Goal: Find specific page/section: Find specific page/section

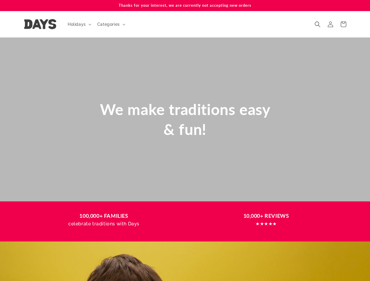
click at [185, 141] on div "We make traditions easy & fun!" at bounding box center [185, 119] width 199 height 63
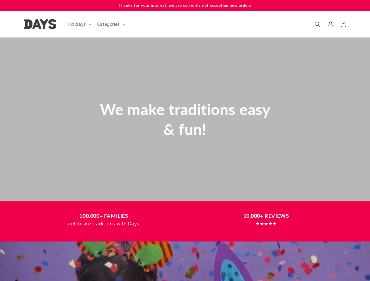
click at [79, 24] on span "Holidays" at bounding box center [77, 24] width 18 height 5
click at [110, 24] on span "Categories" at bounding box center [108, 24] width 23 height 5
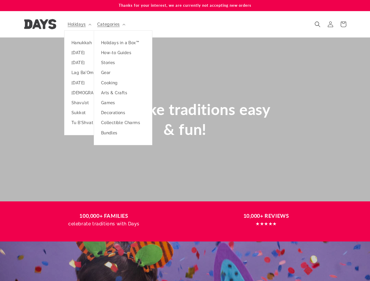
click at [318, 24] on icon "Search" at bounding box center [318, 24] width 6 height 6
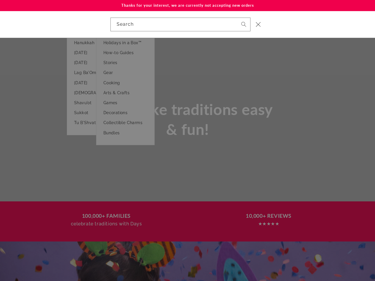
click at [318, 31] on div "Search" at bounding box center [187, 24] width 375 height 27
